Goal: Transaction & Acquisition: Purchase product/service

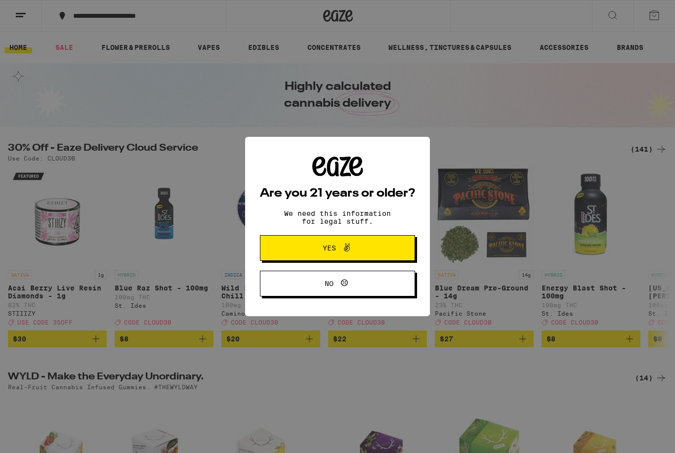
click at [338, 245] on span at bounding box center [344, 248] width 17 height 13
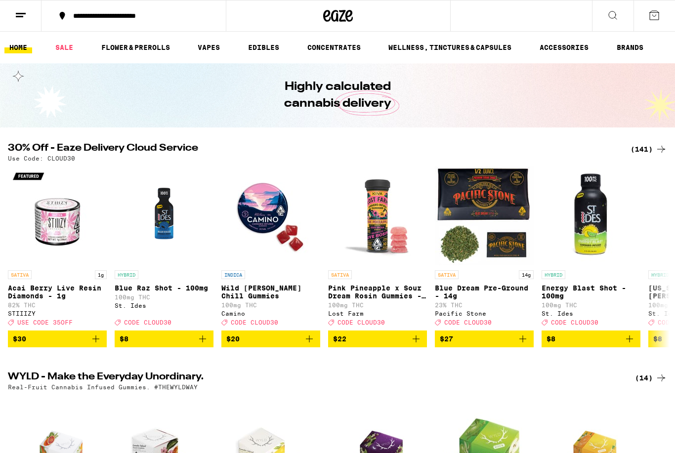
click at [267, 52] on link "EDIBLES" at bounding box center [263, 47] width 41 height 12
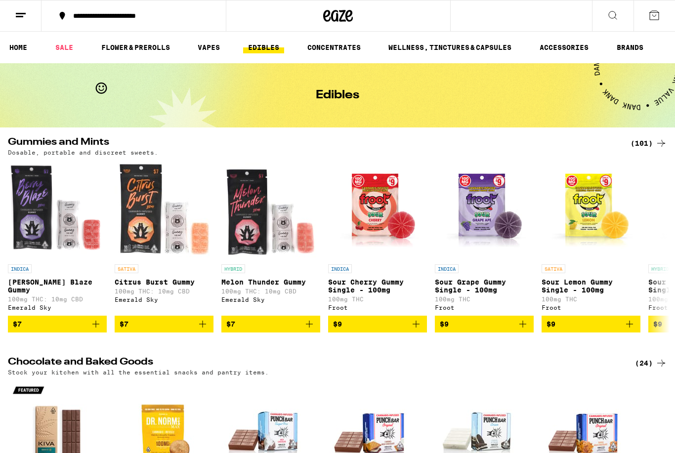
click at [657, 142] on icon at bounding box center [661, 143] width 12 height 12
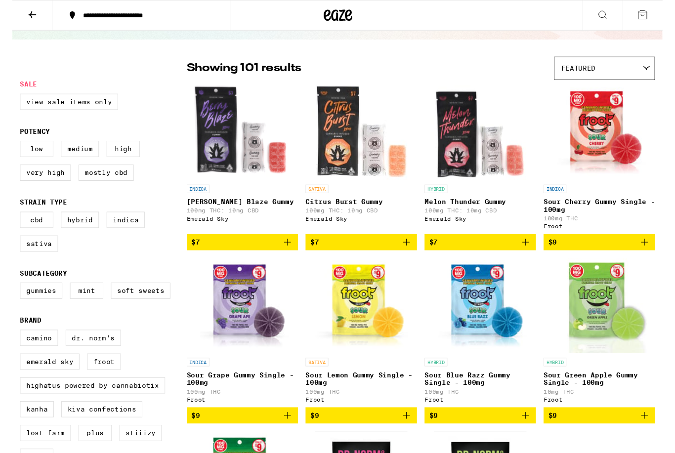
scroll to position [40, 0]
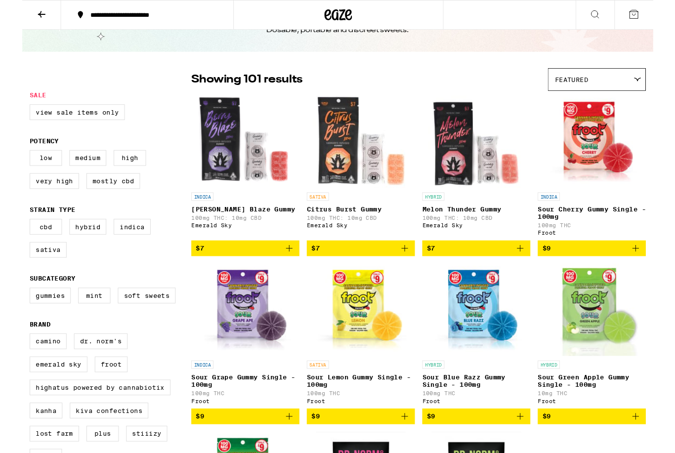
click at [33, 324] on label "Gummies" at bounding box center [30, 316] width 44 height 17
click at [10, 310] on input "Gummies" at bounding box center [10, 309] width 0 height 0
checkbox input "true"
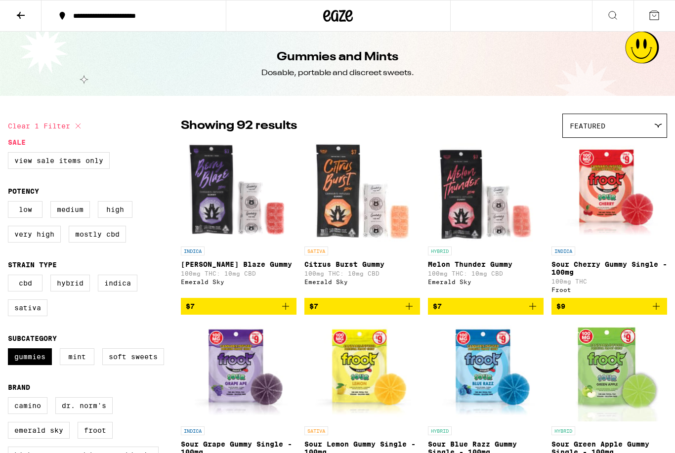
click at [658, 128] on icon at bounding box center [658, 125] width 8 height 4
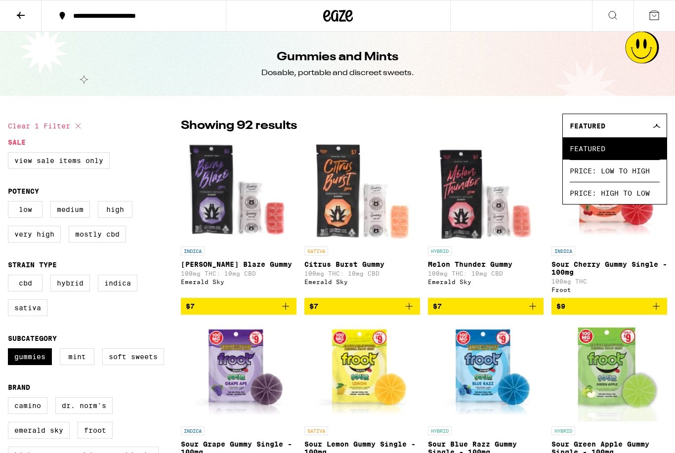
click at [529, 126] on div "Showing 92 results Featured Featured Price: Low to High Price: High to Low" at bounding box center [424, 126] width 486 height 24
click at [664, 127] on div "Featured" at bounding box center [615, 125] width 104 height 23
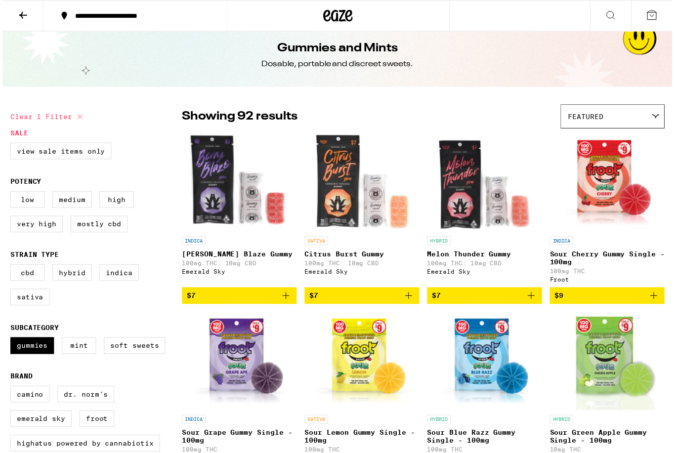
scroll to position [11, 0]
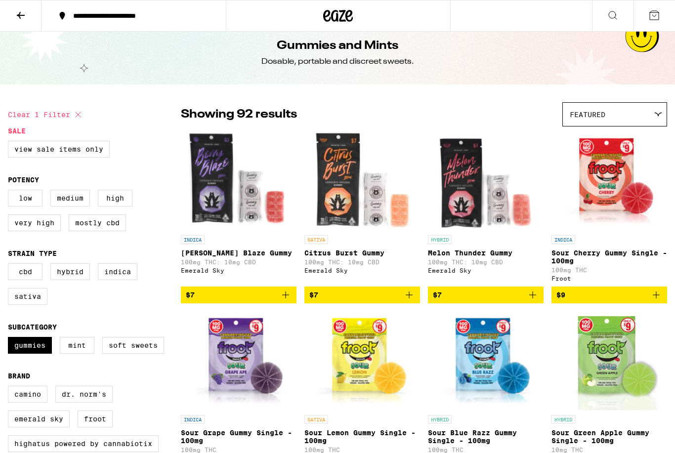
click at [69, 200] on label "Medium" at bounding box center [70, 198] width 40 height 17
click at [10, 192] on input "Medium" at bounding box center [10, 191] width 0 height 0
checkbox input "true"
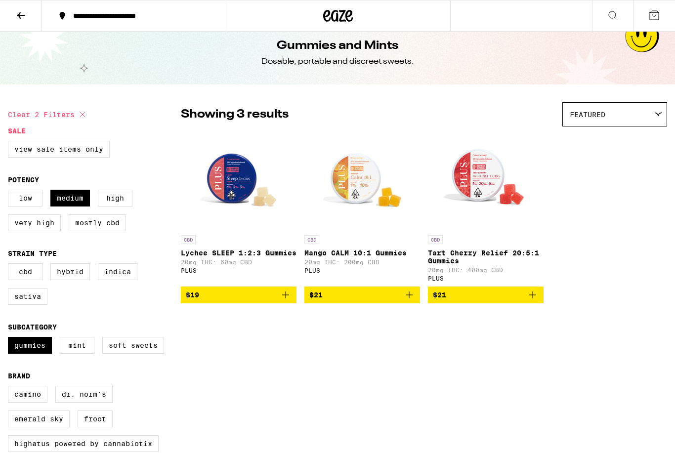
click at [117, 206] on label "High" at bounding box center [115, 198] width 35 height 17
click at [10, 192] on input "High" at bounding box center [10, 191] width 0 height 0
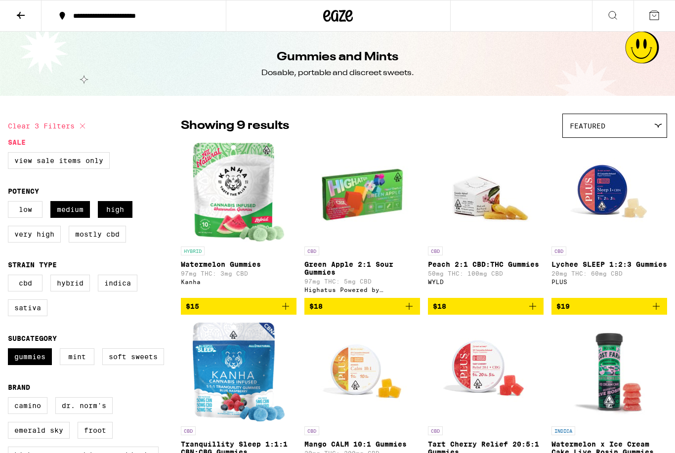
click at [117, 208] on label "High" at bounding box center [115, 209] width 35 height 17
click at [10, 203] on input "High" at bounding box center [10, 202] width 0 height 0
checkbox input "false"
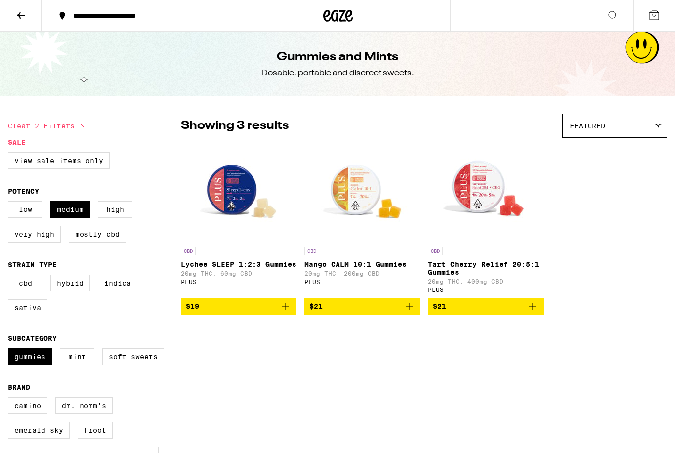
click at [77, 215] on label "Medium" at bounding box center [70, 209] width 40 height 17
click at [10, 203] on input "Medium" at bounding box center [10, 202] width 0 height 0
checkbox input "false"
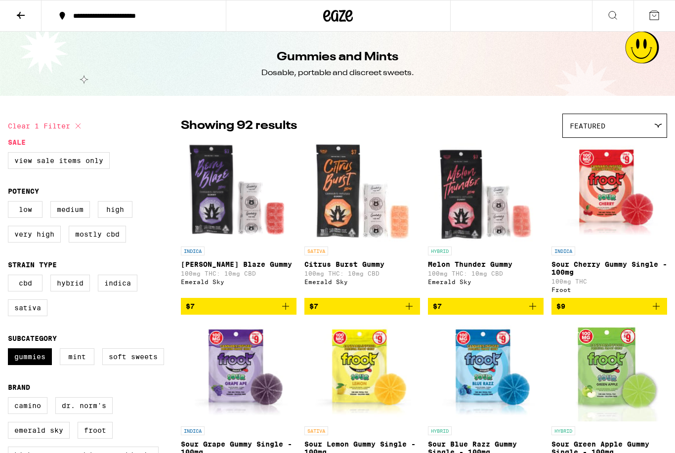
click at [101, 242] on label "Mostly CBD" at bounding box center [97, 234] width 57 height 17
click at [10, 203] on input "Mostly CBD" at bounding box center [10, 202] width 0 height 0
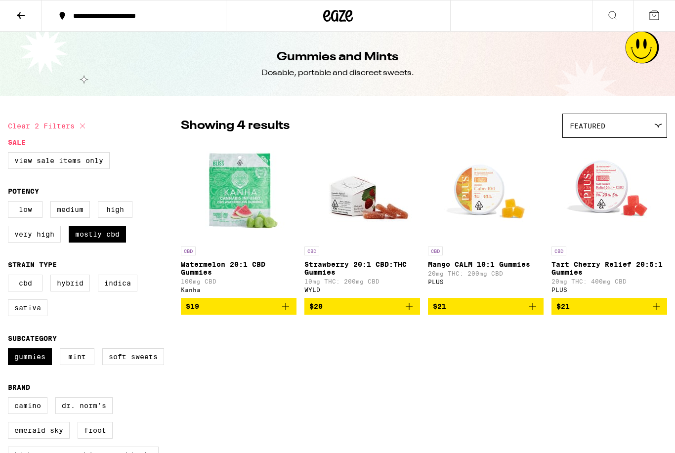
click at [98, 242] on label "Mostly CBD" at bounding box center [97, 234] width 57 height 17
click at [10, 203] on input "Mostly CBD" at bounding box center [10, 202] width 0 height 0
checkbox input "false"
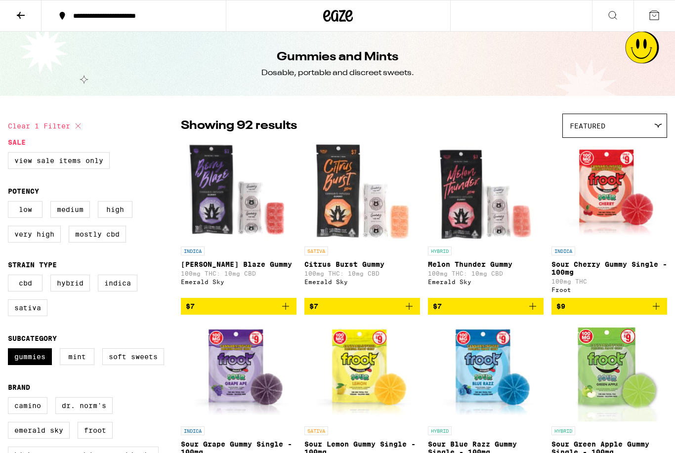
click at [40, 242] on label "Very High" at bounding box center [34, 234] width 53 height 17
click at [10, 203] on input "Very High" at bounding box center [10, 202] width 0 height 0
checkbox input "true"
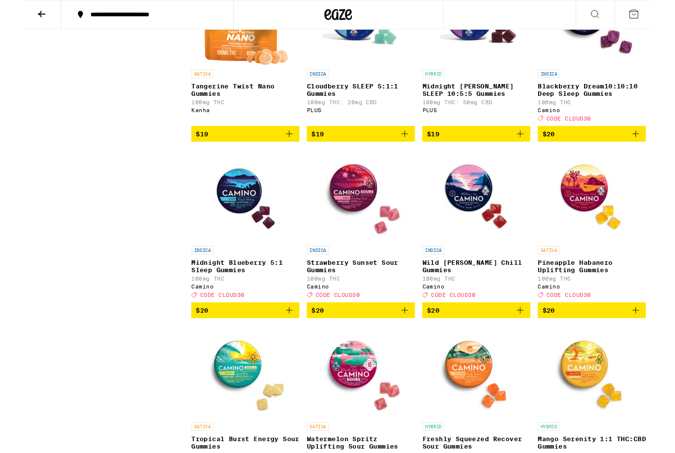
scroll to position [2144, 0]
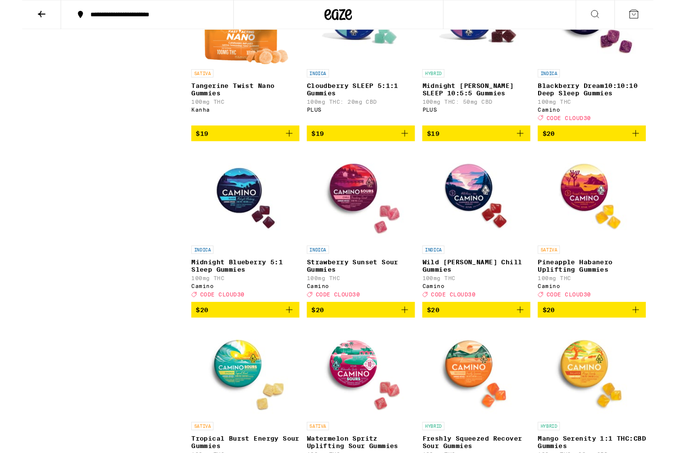
click at [478, 258] on img "Open page for Wild Berry Chill Gummies from Camino" at bounding box center [485, 208] width 99 height 99
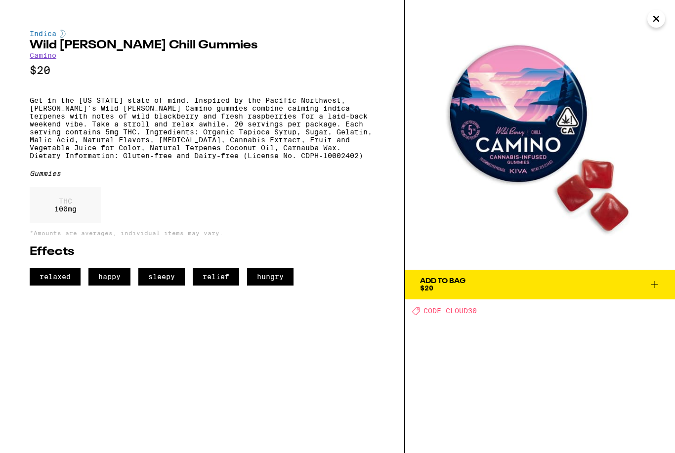
scroll to position [1885, 0]
click at [450, 281] on div "Add To Bag" at bounding box center [442, 281] width 45 height 7
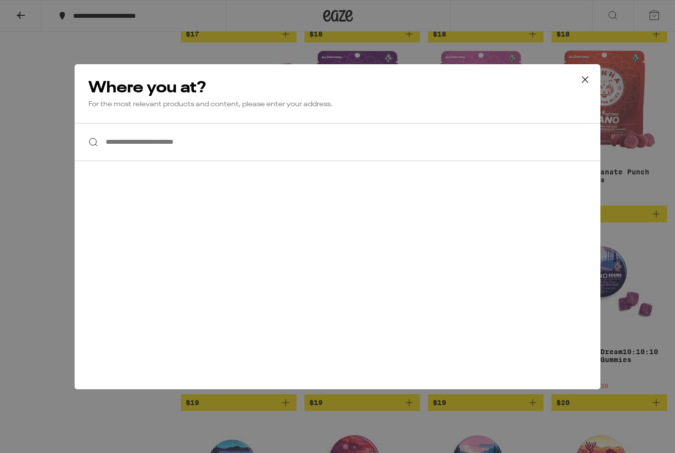
click at [175, 142] on input "**********" at bounding box center [337, 142] width 525 height 38
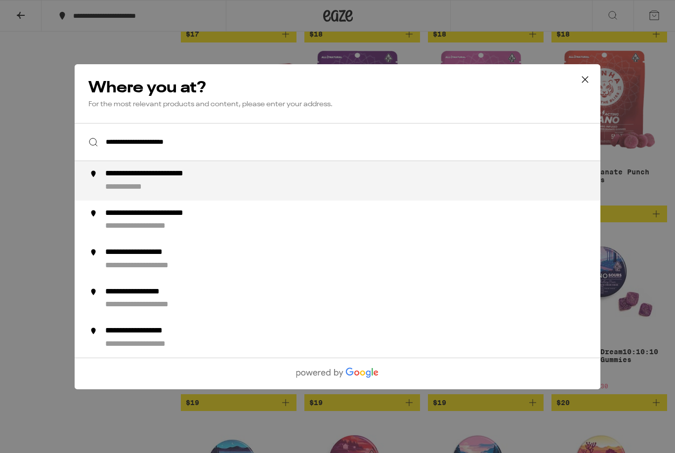
click at [155, 185] on div "**********" at bounding box center [135, 187] width 61 height 10
type input "**********"
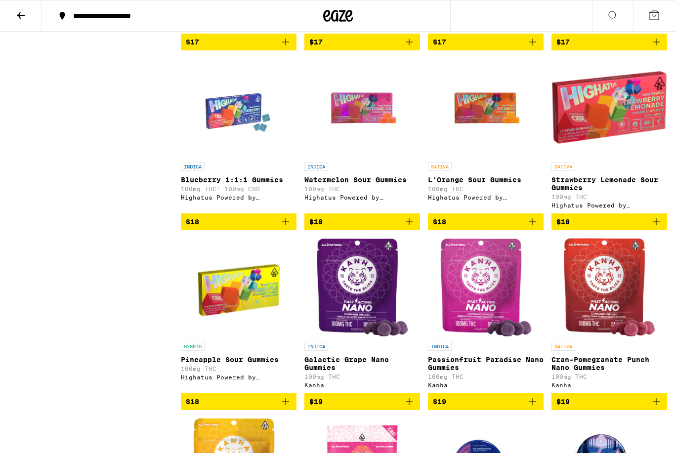
click at [440, 201] on div "Highatus Powered by Cannabiotix" at bounding box center [486, 197] width 116 height 6
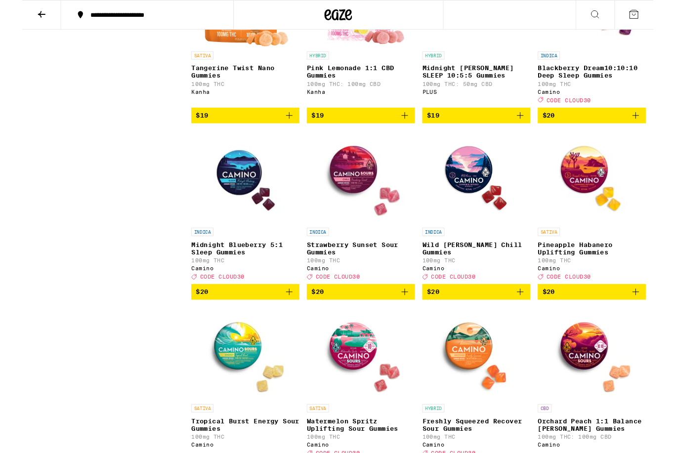
scroll to position [2350, 0]
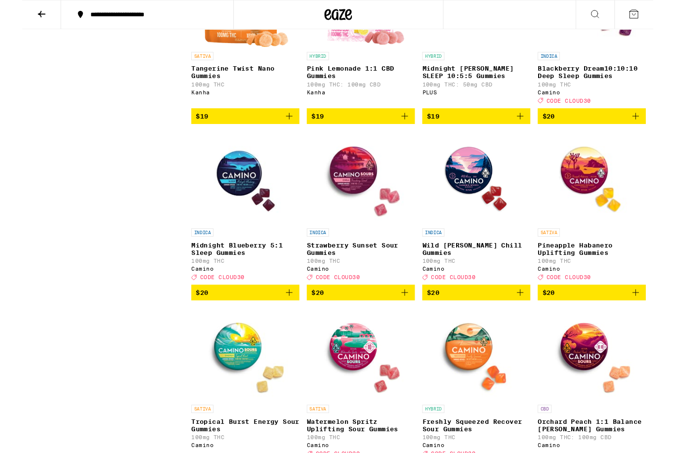
click at [605, 51] on img "Open page for Blackberry Dream10:10:10 Deep Sleep Gummies from Camino" at bounding box center [609, 1] width 99 height 99
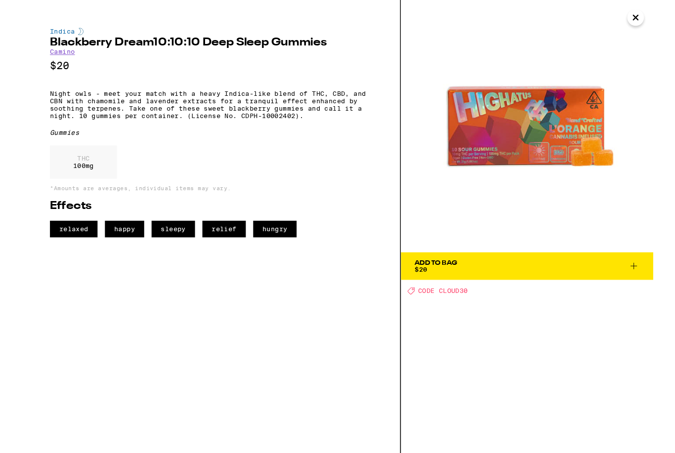
click at [658, 14] on icon "Close" at bounding box center [656, 18] width 12 height 15
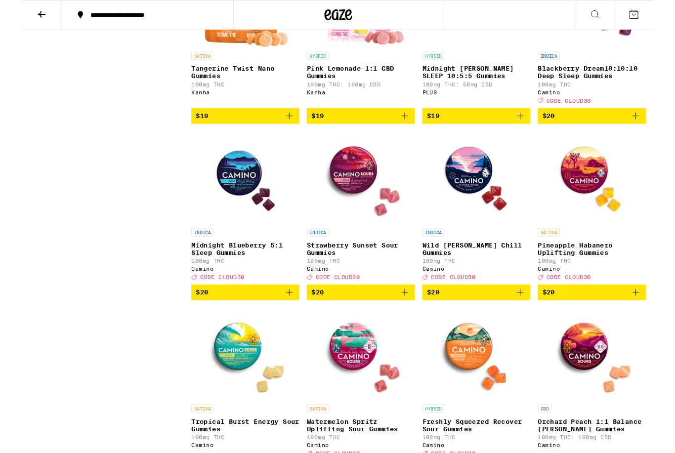
click at [607, 85] on p "Blackberry Dream10:10:10 Deep Sleep Gummies" at bounding box center [609, 77] width 116 height 16
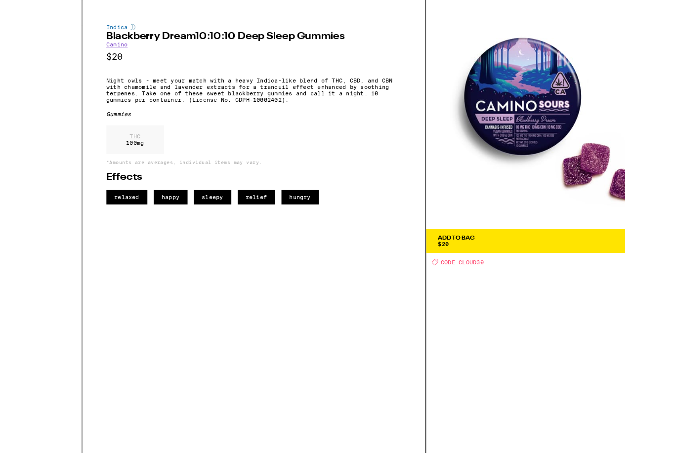
scroll to position [2263, 0]
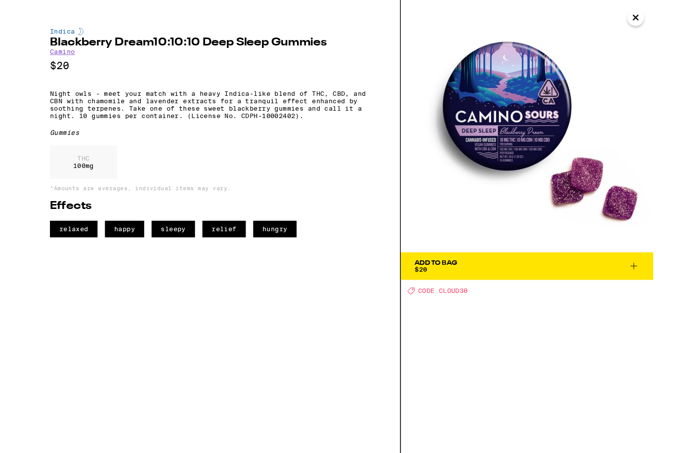
click at [660, 21] on icon "Close" at bounding box center [656, 18] width 12 height 15
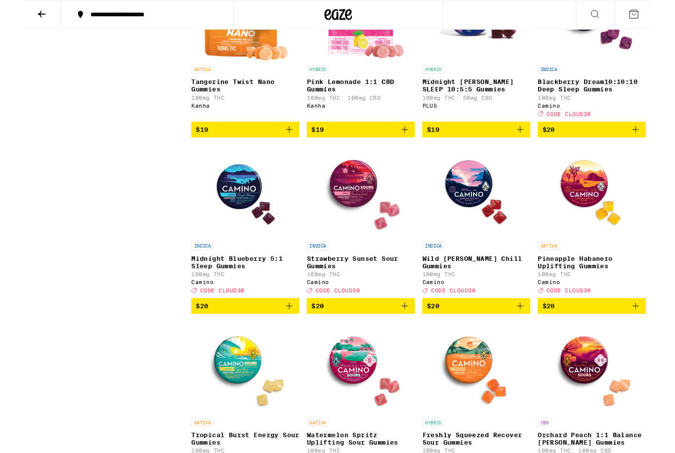
scroll to position [2337, 0]
click at [226, 253] on img "Open page for Midnight Blueberry 5:1 Sleep Gummies from Camino" at bounding box center [238, 204] width 99 height 99
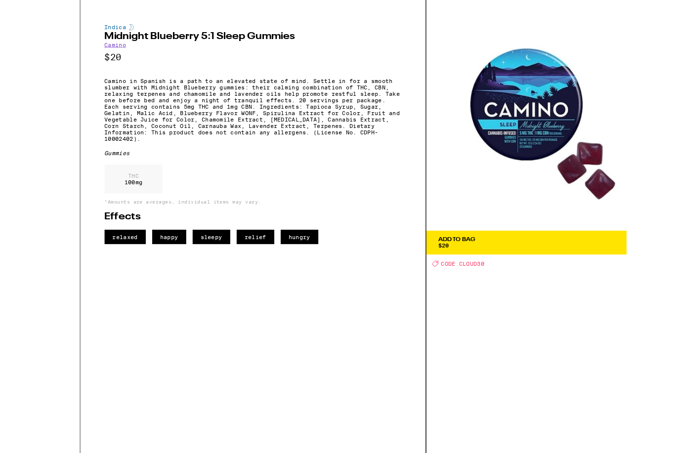
scroll to position [2252, 0]
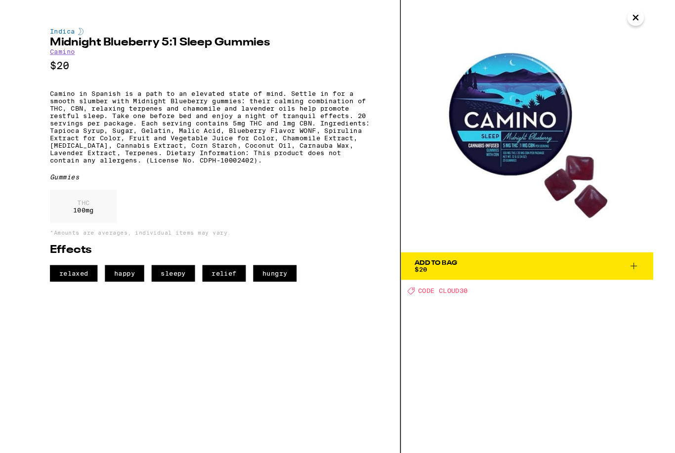
click at [520, 286] on span "Add To Bag $20" at bounding box center [540, 285] width 240 height 14
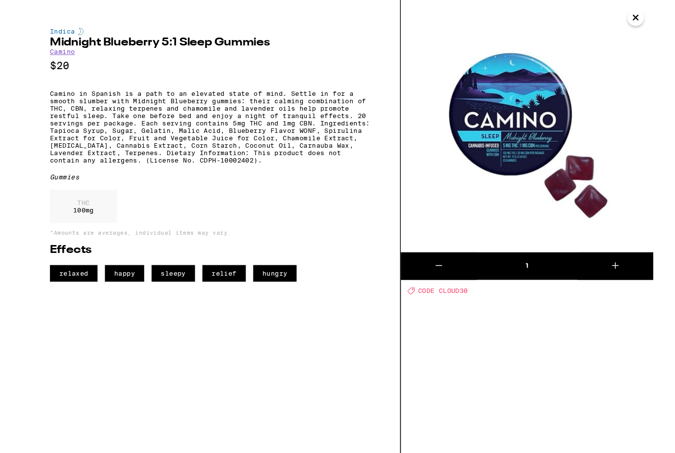
click at [658, 21] on icon "Close" at bounding box center [655, 18] width 5 height 5
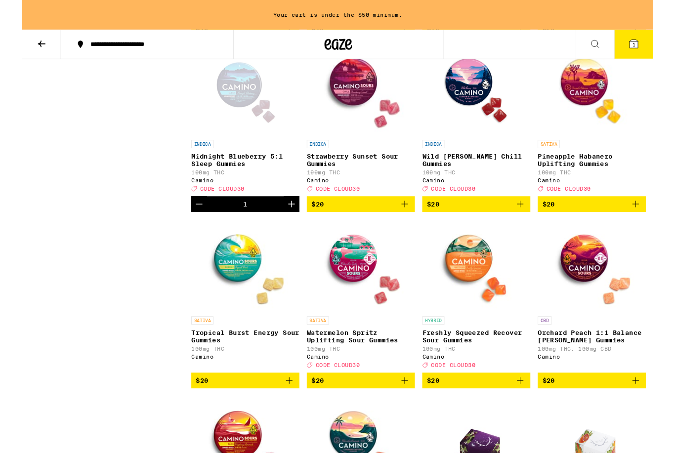
scroll to position [2476, 0]
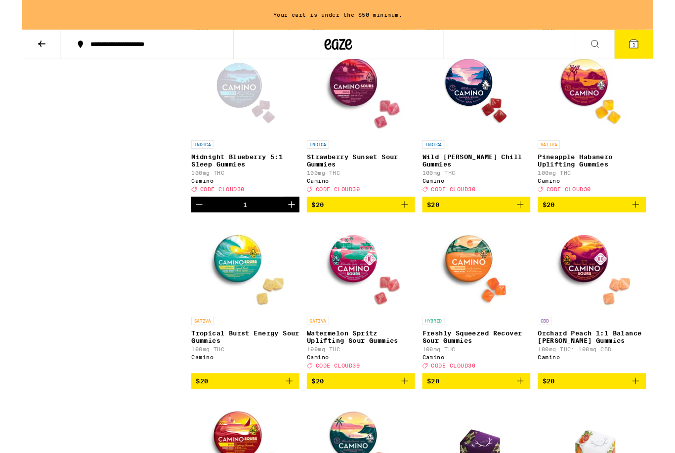
click at [474, 145] on img "Open page for Wild Berry Chill Gummies from Camino" at bounding box center [485, 95] width 99 height 99
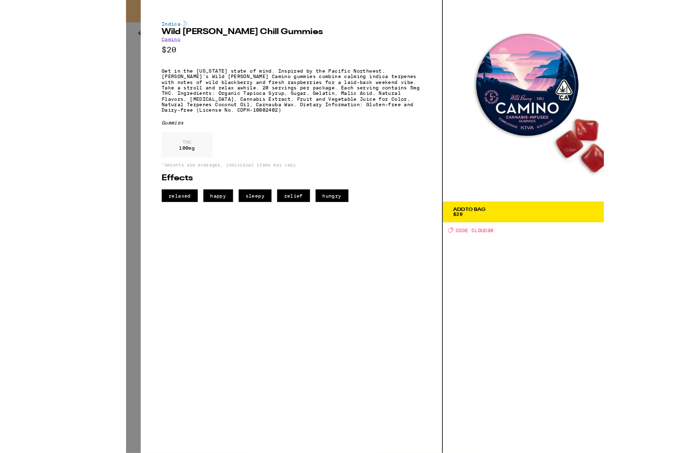
scroll to position [2357, 0]
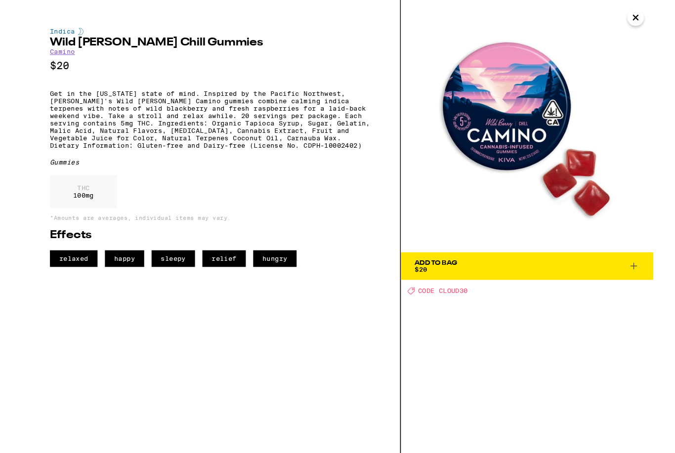
click at [516, 284] on span "Add To Bag $20" at bounding box center [540, 285] width 240 height 14
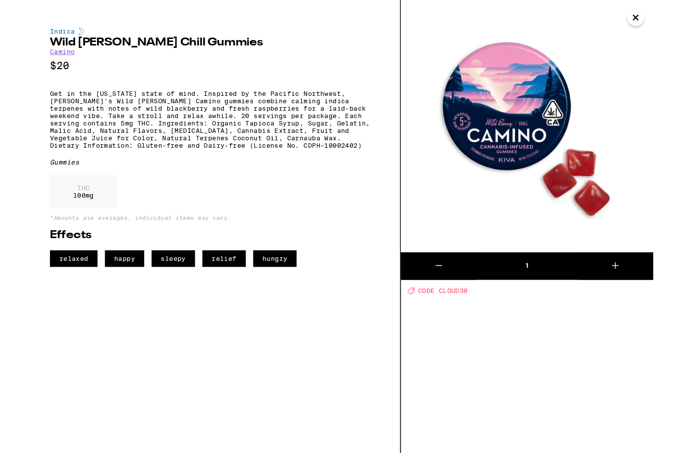
click at [657, 21] on icon "Close" at bounding box center [656, 18] width 12 height 15
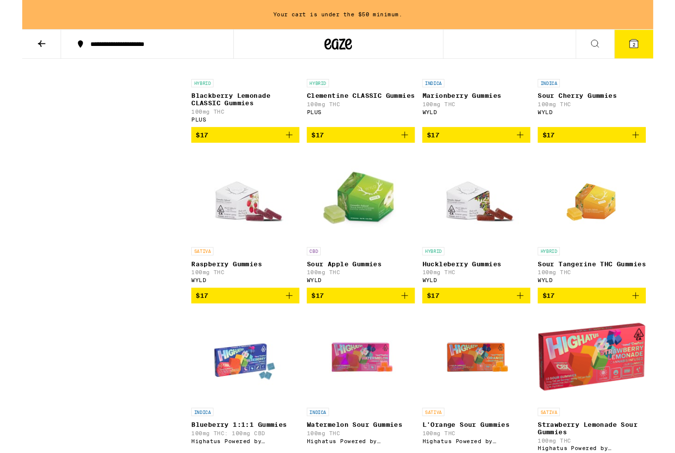
scroll to position [1643, 0]
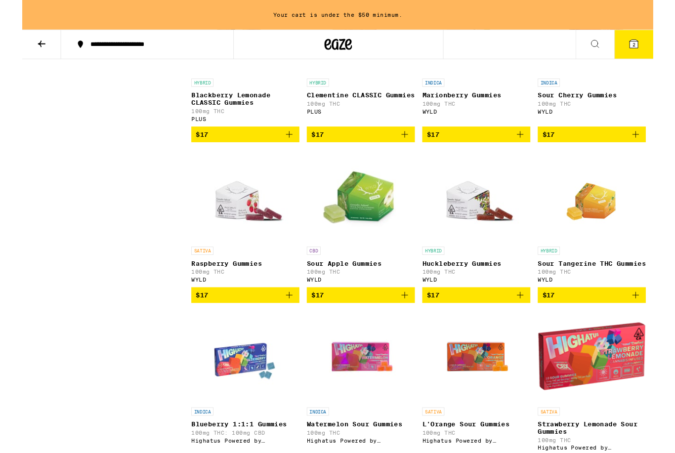
click at [239, 259] on img "Open page for Raspberry Gummies from WYLD" at bounding box center [238, 209] width 99 height 99
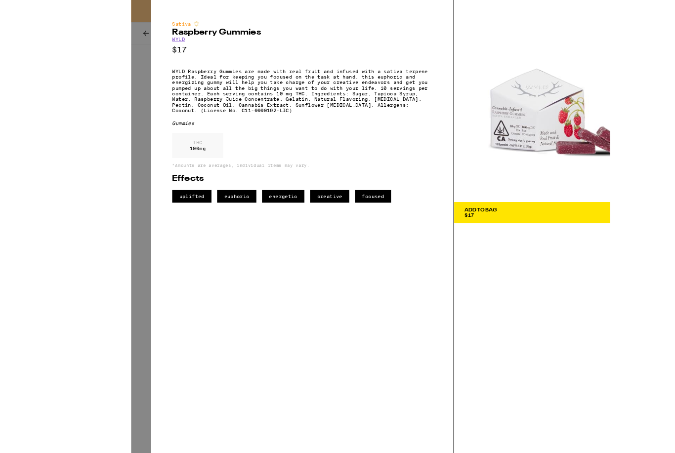
scroll to position [1520, 0]
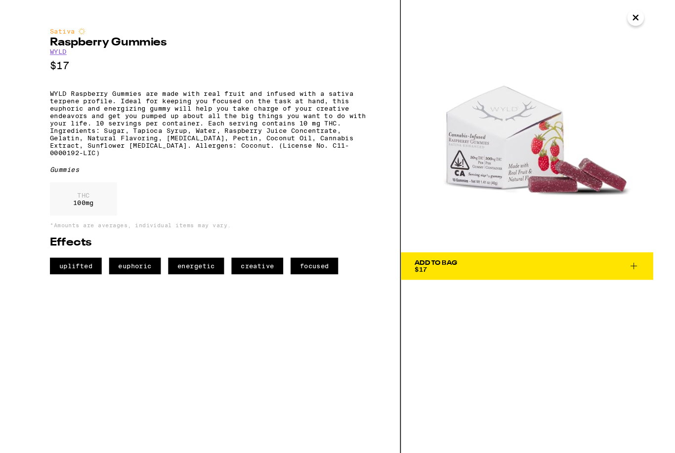
click at [654, 23] on icon "Close" at bounding box center [656, 18] width 12 height 15
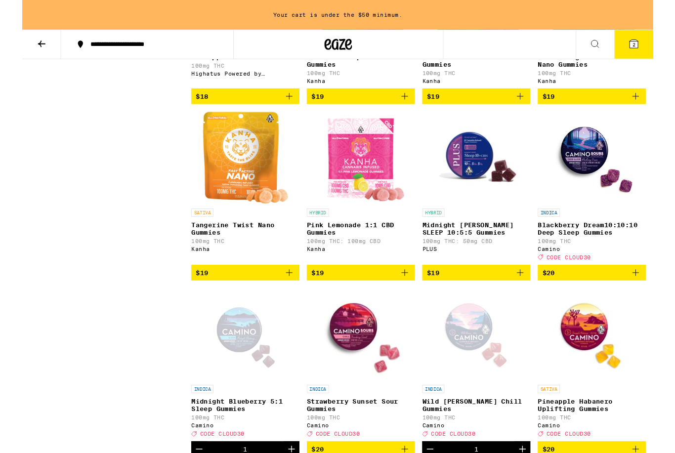
scroll to position [2215, 0]
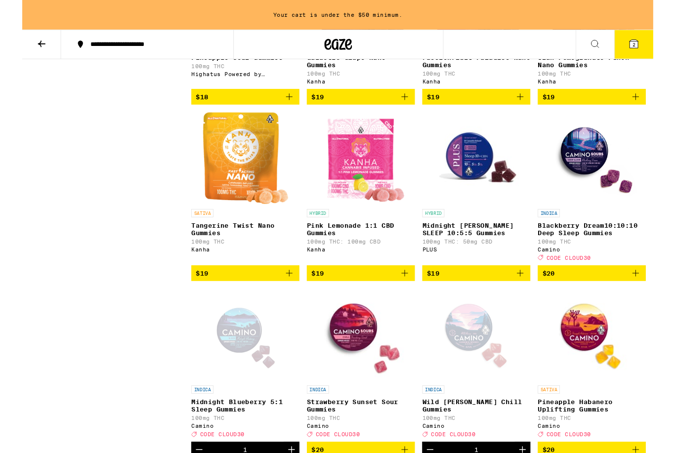
click at [478, 218] on img "Open page for Midnight Berry SLEEP 10:5:5 Gummies from PLUS" at bounding box center [485, 169] width 99 height 99
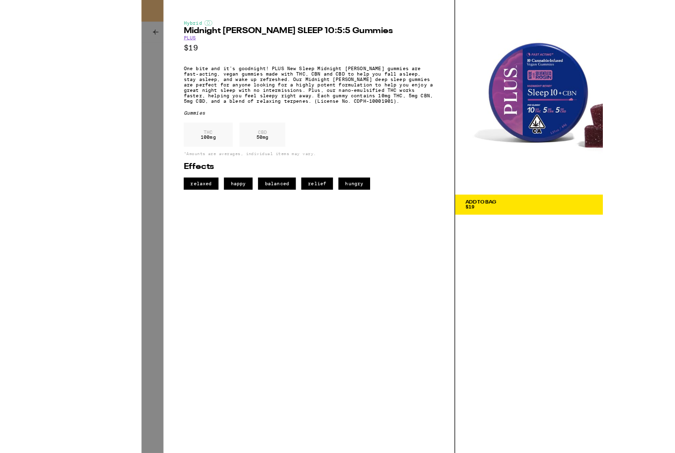
scroll to position [2135, 0]
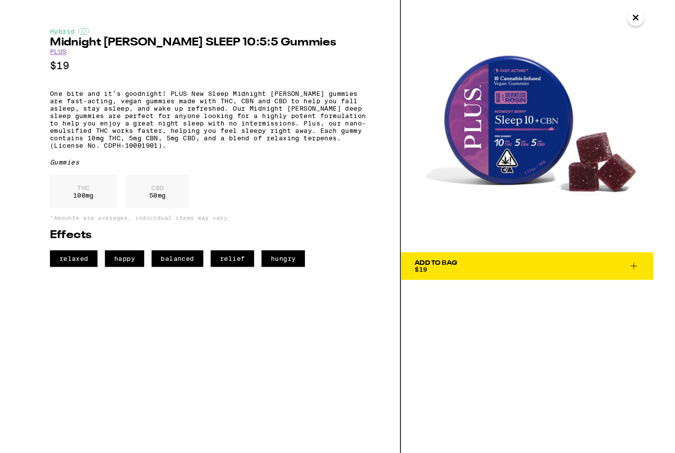
click at [504, 285] on span "Add To Bag $19" at bounding box center [540, 285] width 240 height 14
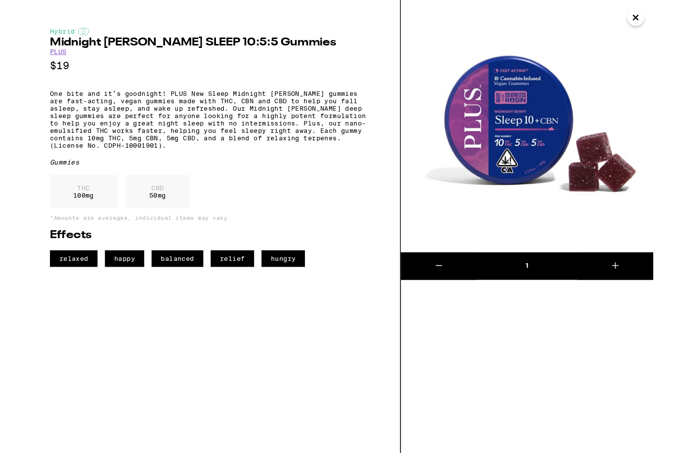
click at [661, 20] on icon "Close" at bounding box center [656, 18] width 12 height 15
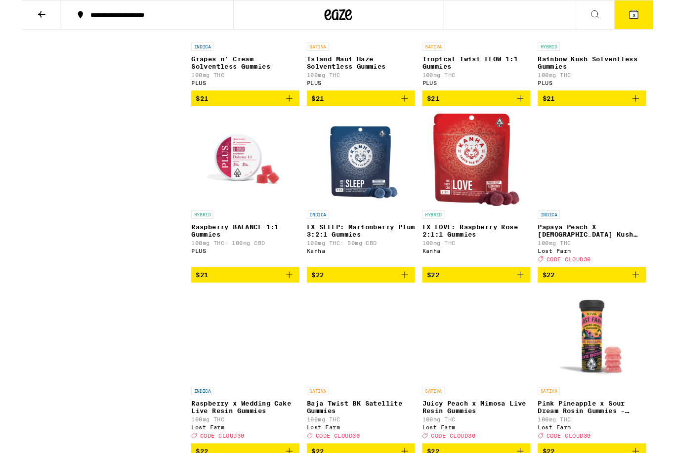
scroll to position [3295, 0]
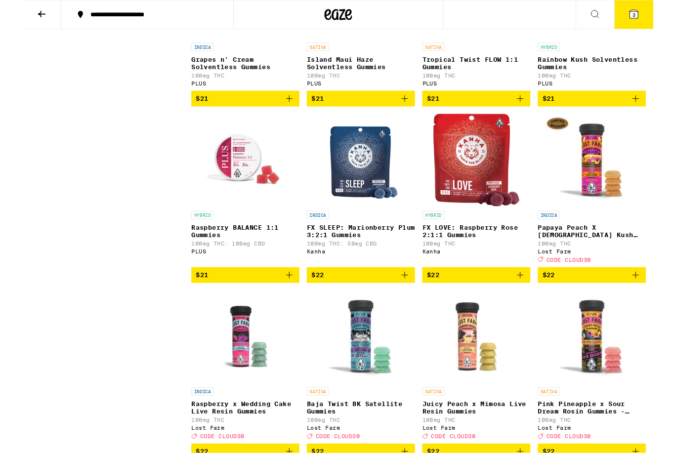
click at [230, 221] on img "Open page for Raspberry BALANCE 1:1 Gummies from PLUS" at bounding box center [238, 171] width 99 height 99
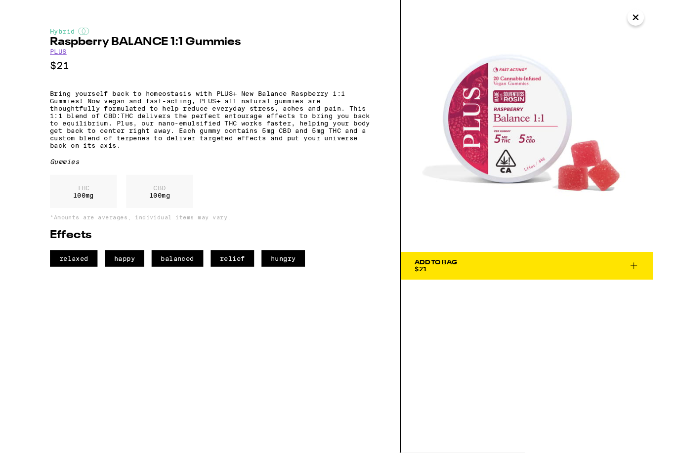
scroll to position [3296, 0]
click at [68, 223] on div "THC 100 mg" at bounding box center [66, 205] width 72 height 36
click at [149, 223] on div "CBD 100 mg" at bounding box center [147, 205] width 72 height 36
click at [538, 290] on span "Add To Bag $21" at bounding box center [540, 285] width 240 height 14
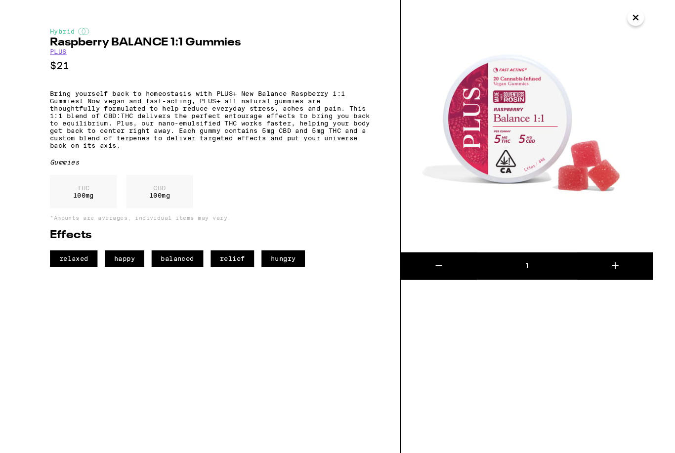
click at [658, 20] on icon "Close" at bounding box center [656, 18] width 12 height 15
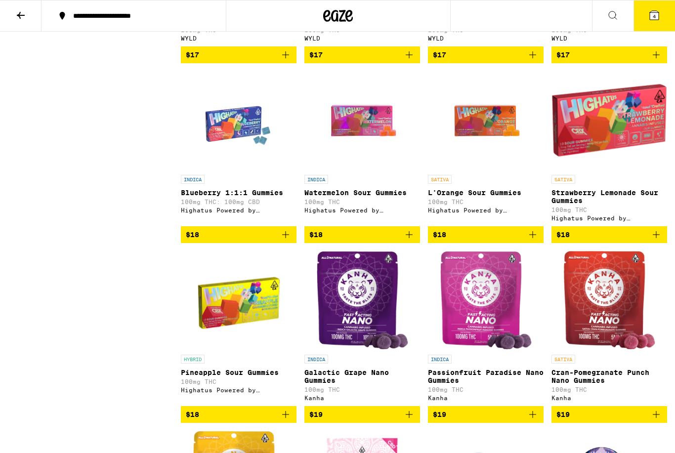
scroll to position [1869, 0]
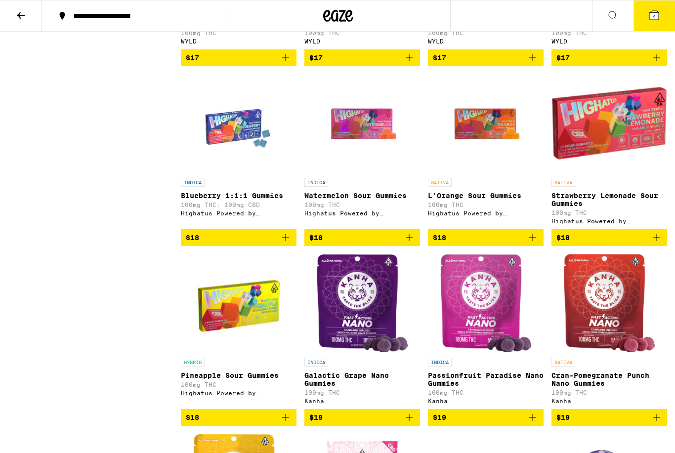
click at [657, 16] on icon at bounding box center [653, 15] width 9 height 9
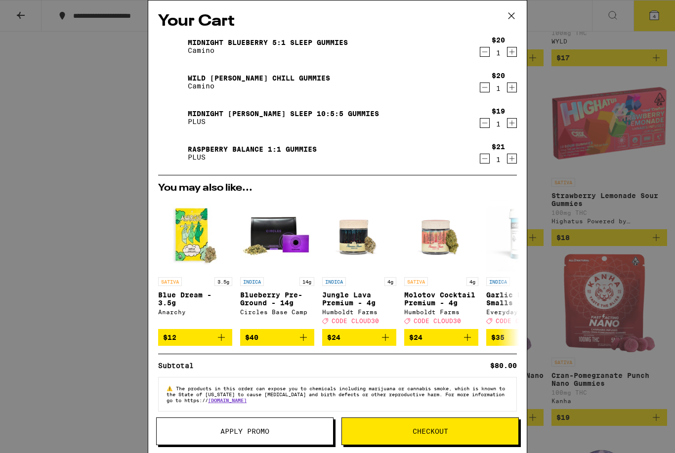
click at [484, 87] on icon "Decrement" at bounding box center [484, 87] width 5 height 0
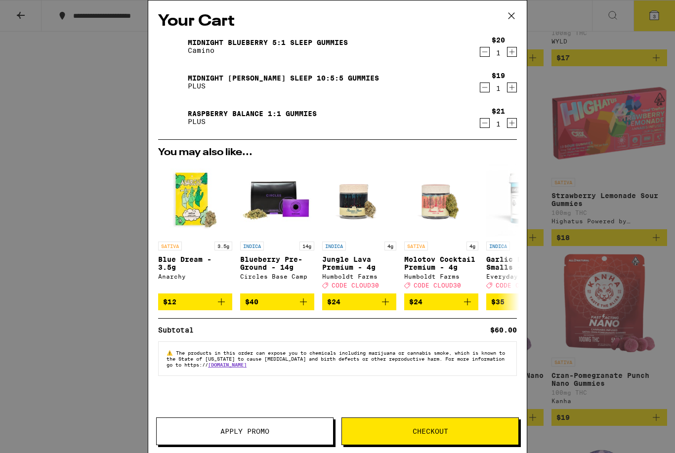
click at [486, 91] on icon "Decrement" at bounding box center [484, 87] width 9 height 12
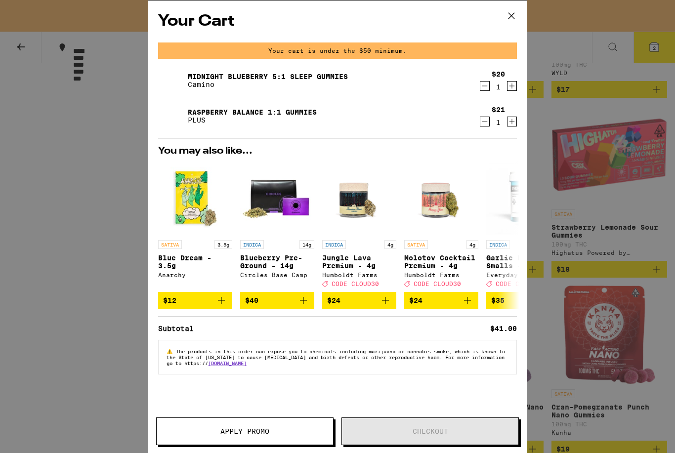
scroll to position [1868, 0]
